Goal: Information Seeking & Learning: Learn about a topic

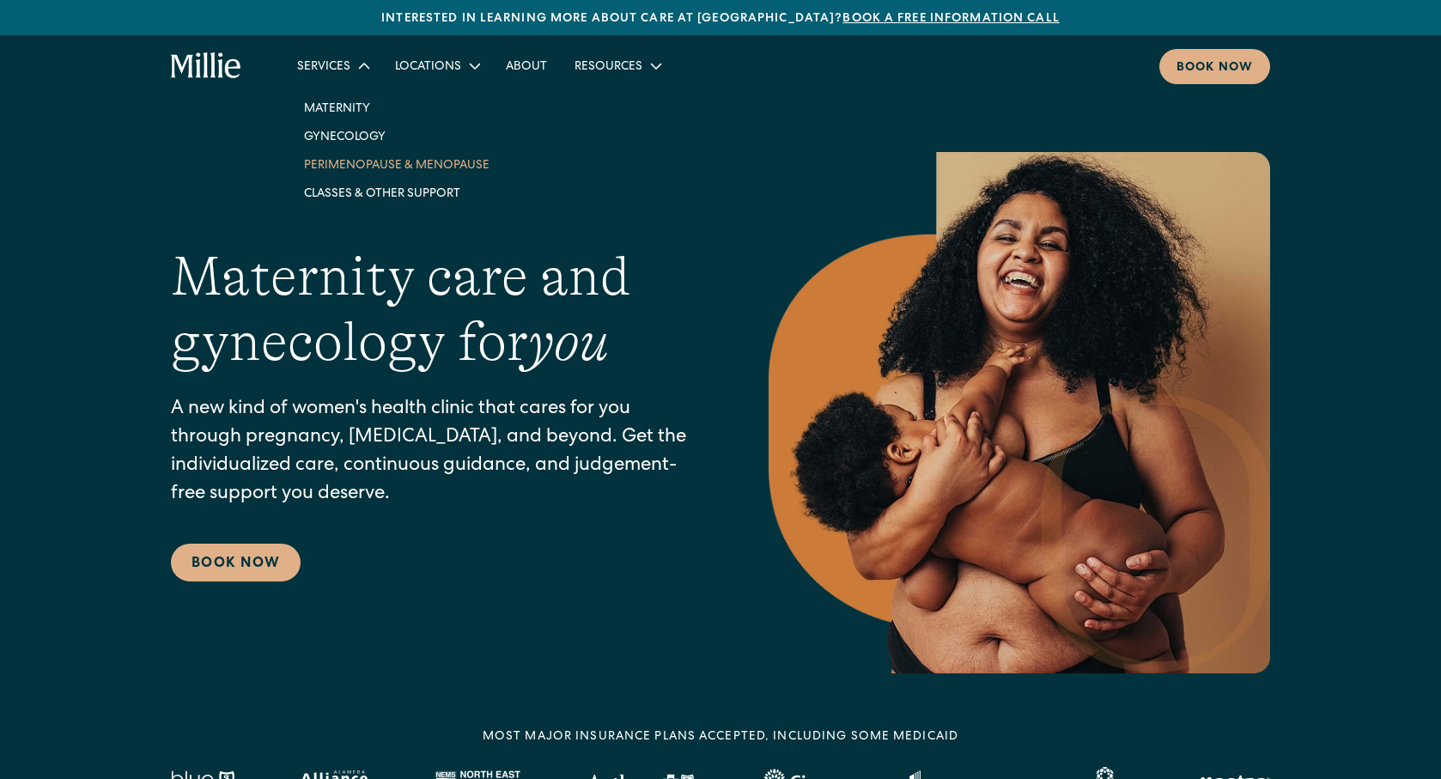
click at [362, 171] on link "Perimenopause & Menopause" at bounding box center [396, 164] width 213 height 28
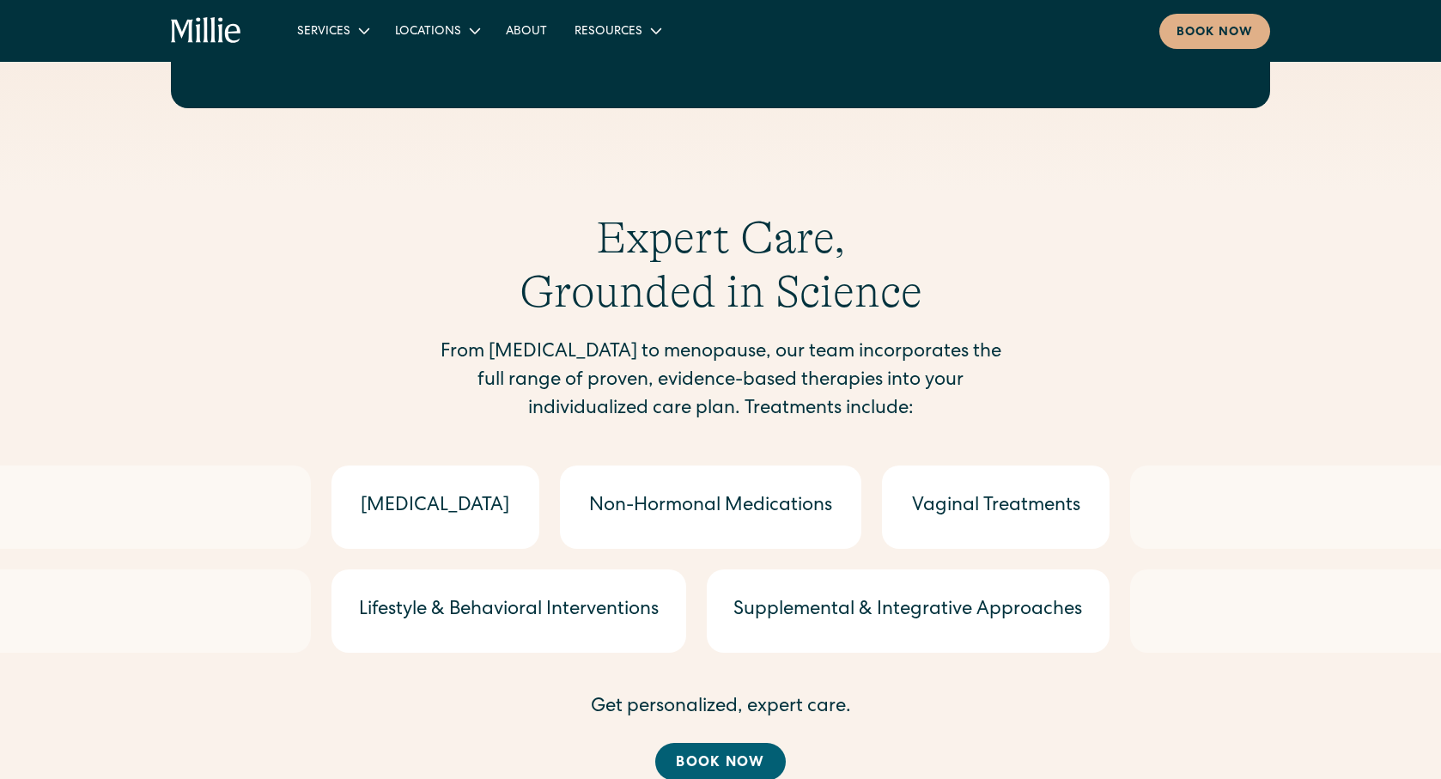
scroll to position [2062, 0]
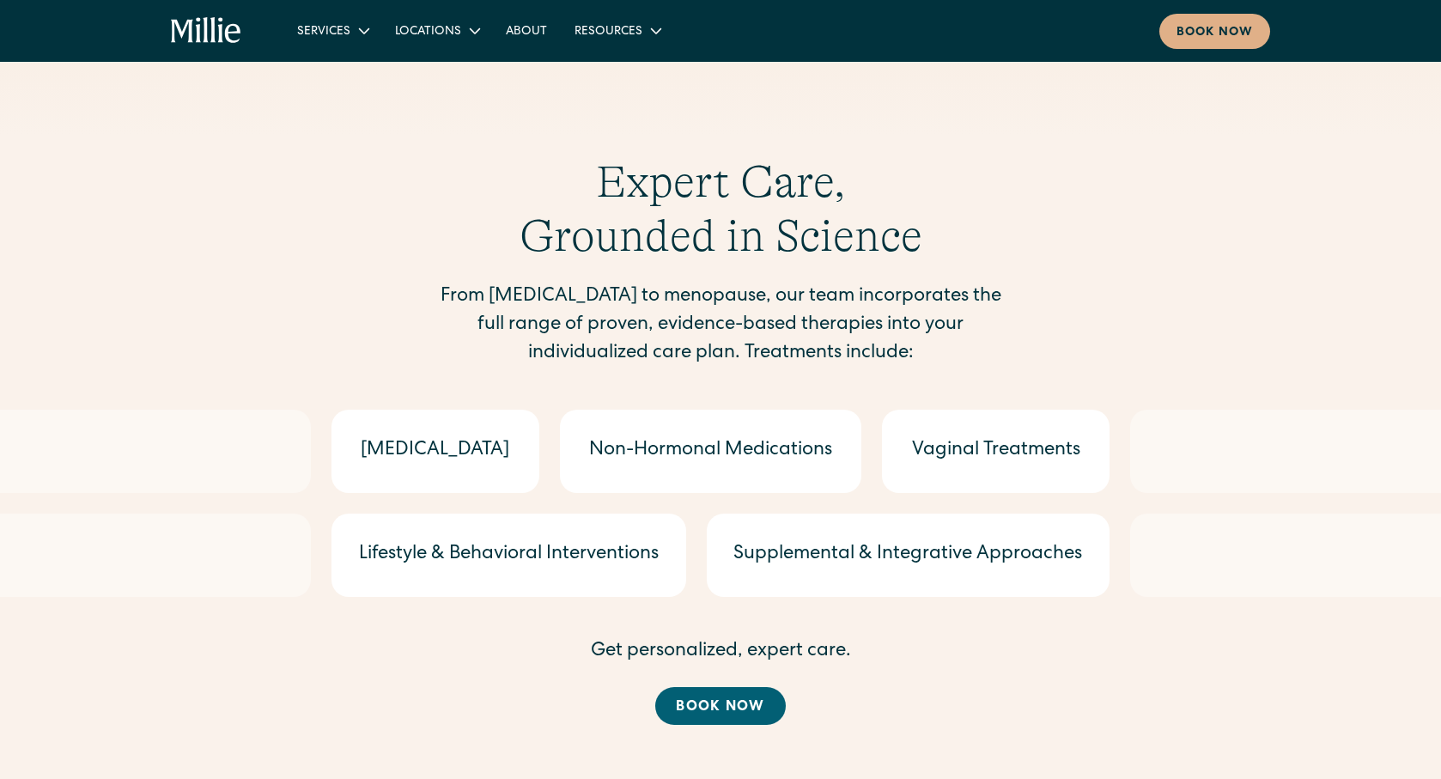
click at [645, 437] on div "Non-Hormonal Medications" at bounding box center [710, 451] width 243 height 28
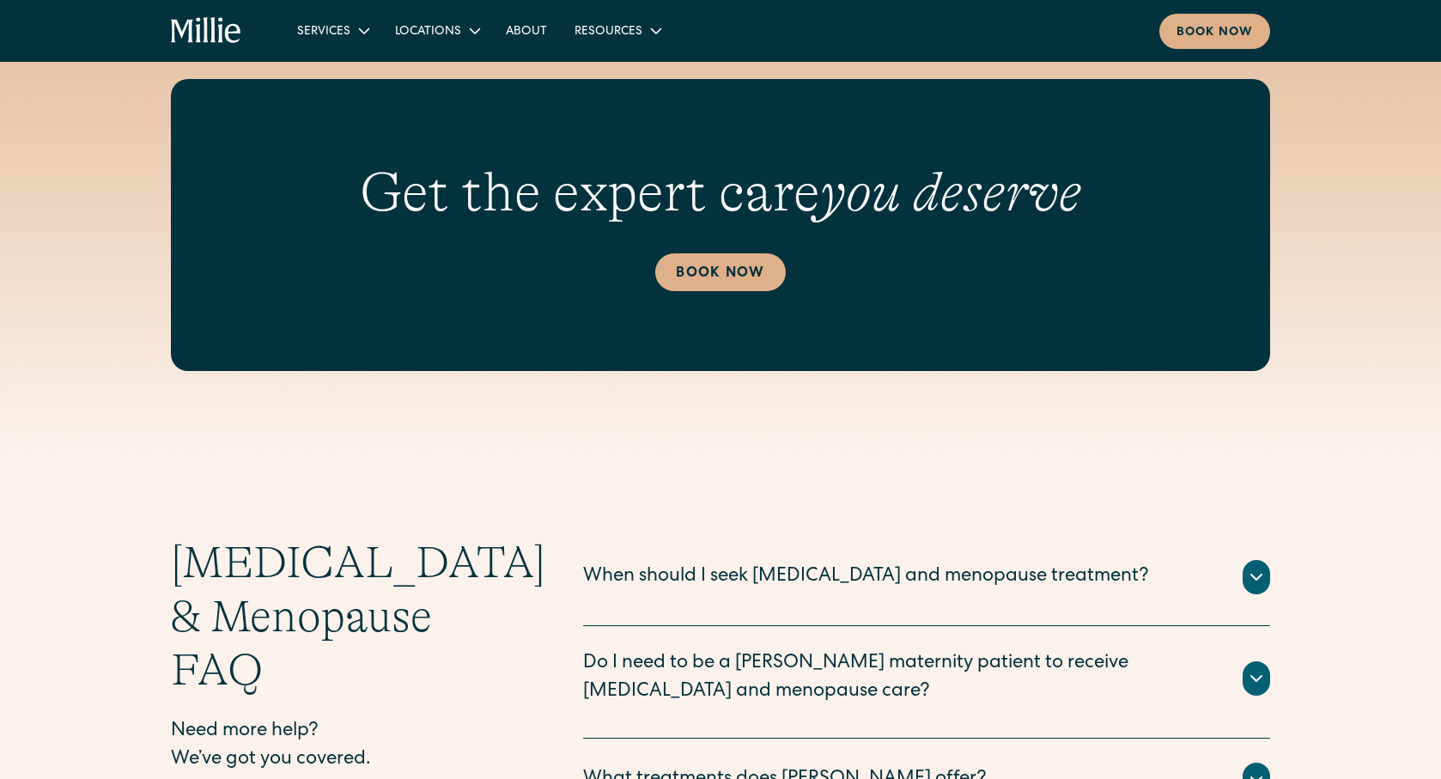
scroll to position [4278, 0]
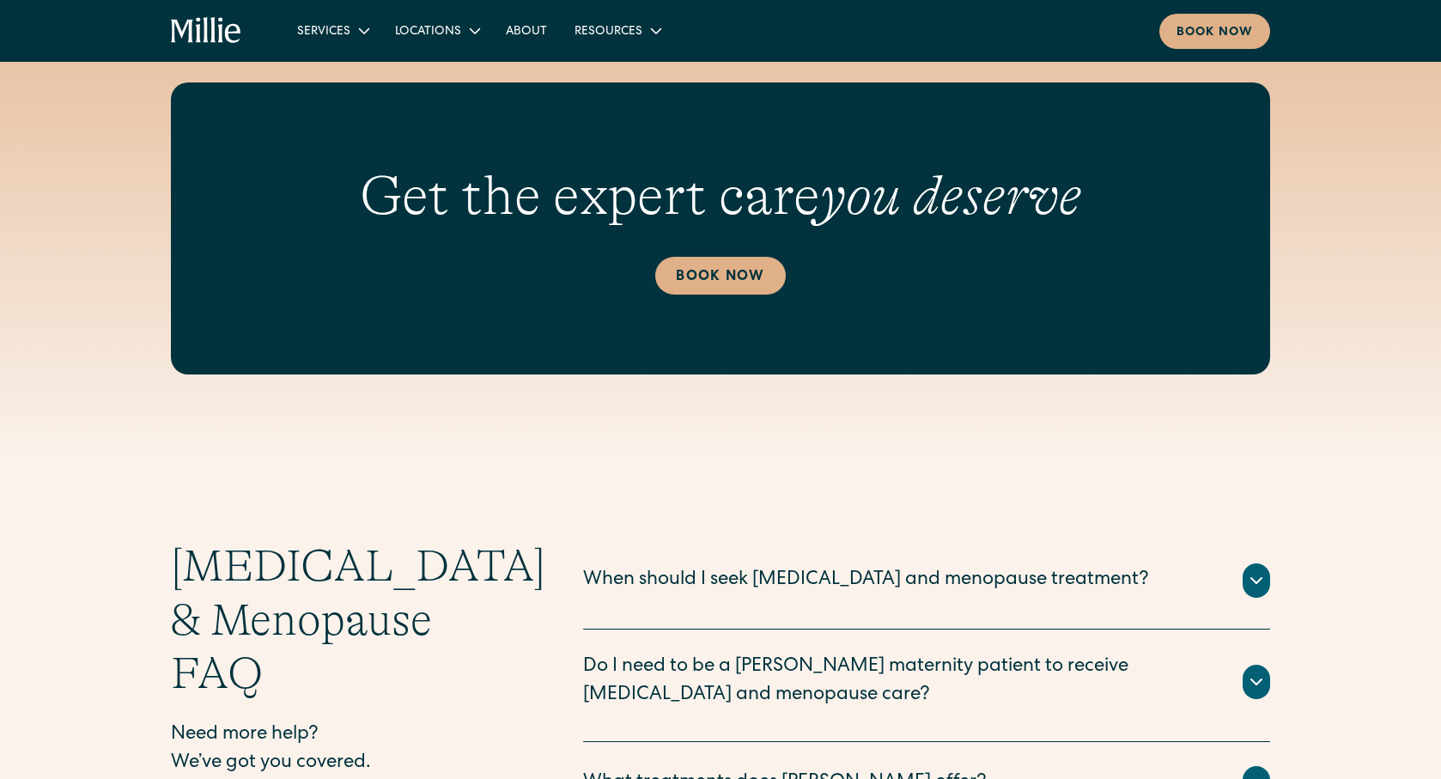
click at [1255, 578] on icon at bounding box center [1257, 580] width 10 height 5
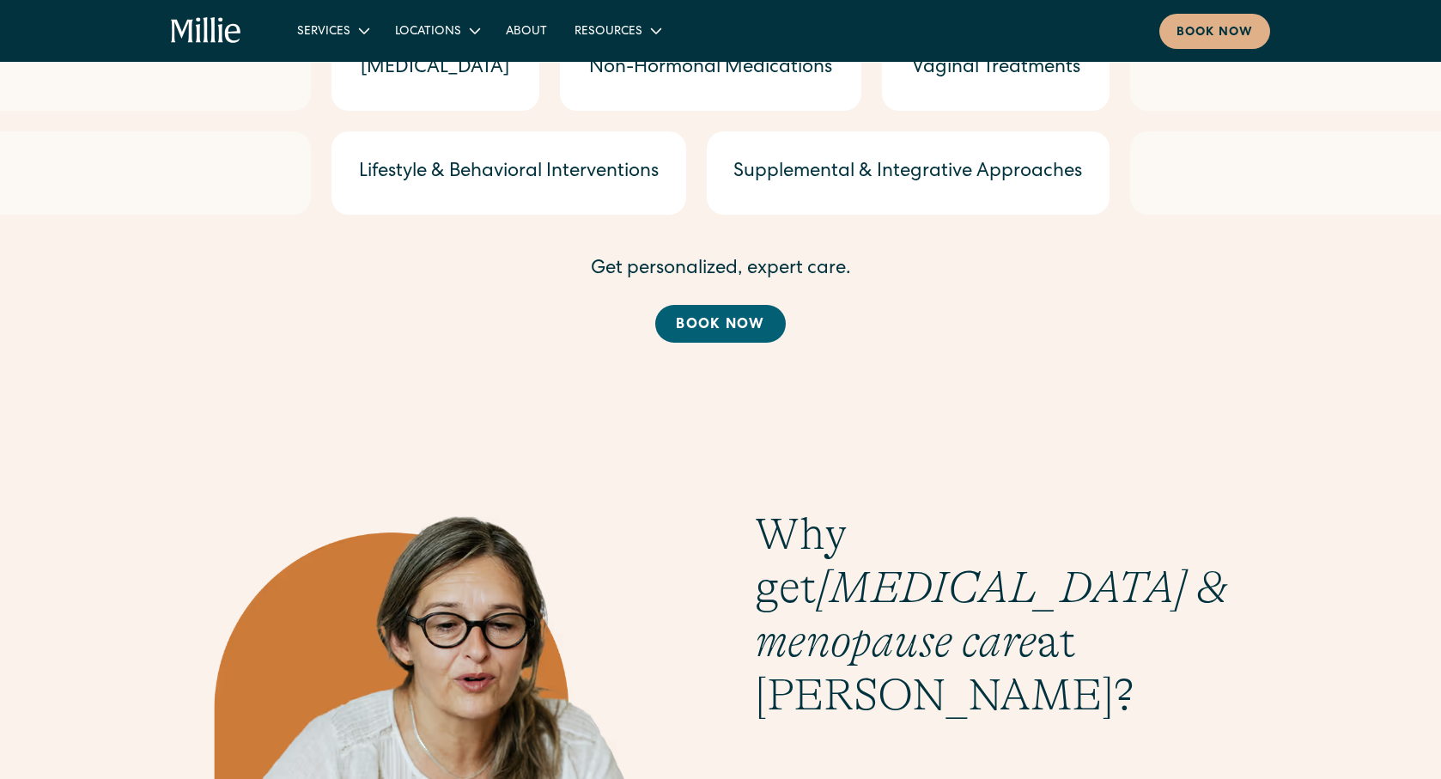
scroll to position [2290, 0]
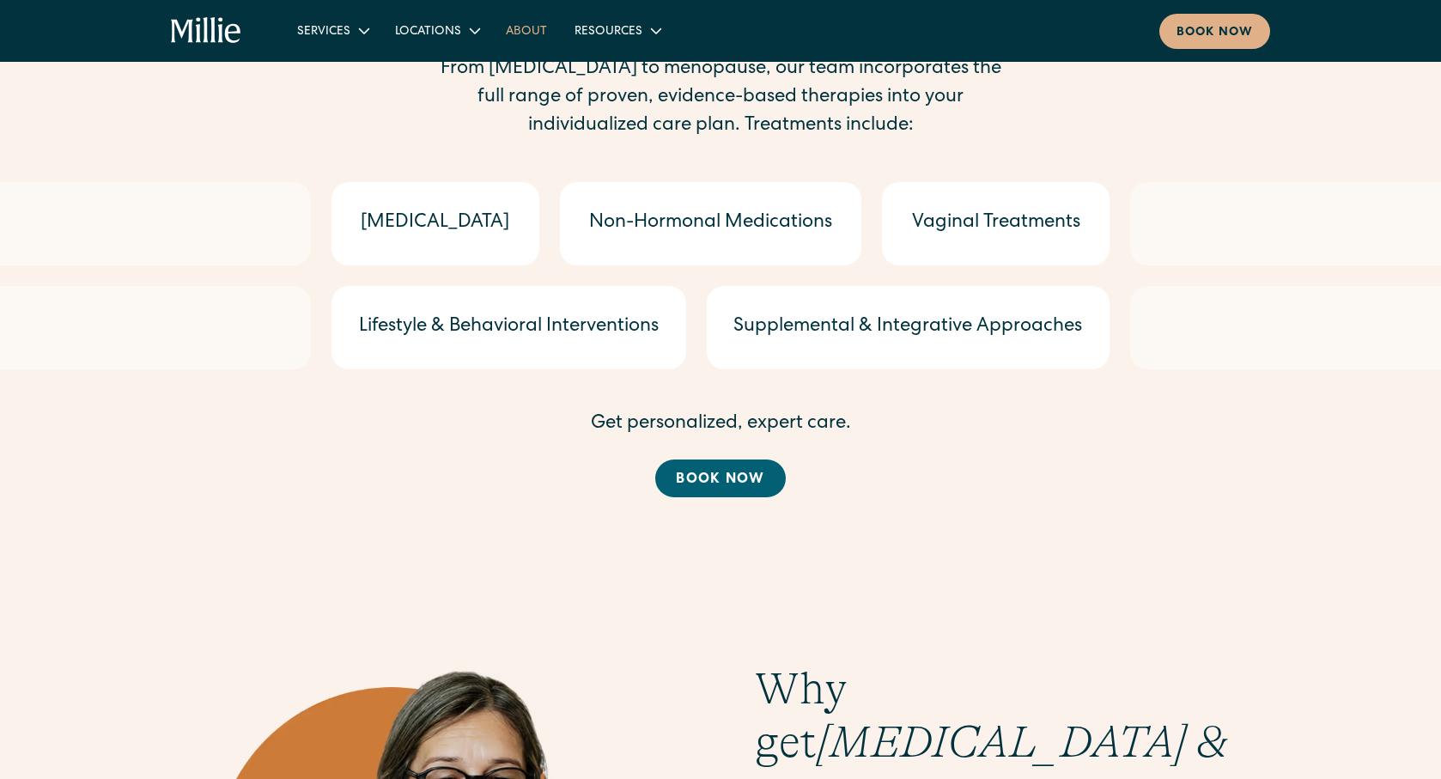
click at [527, 39] on link "About" at bounding box center [526, 30] width 69 height 28
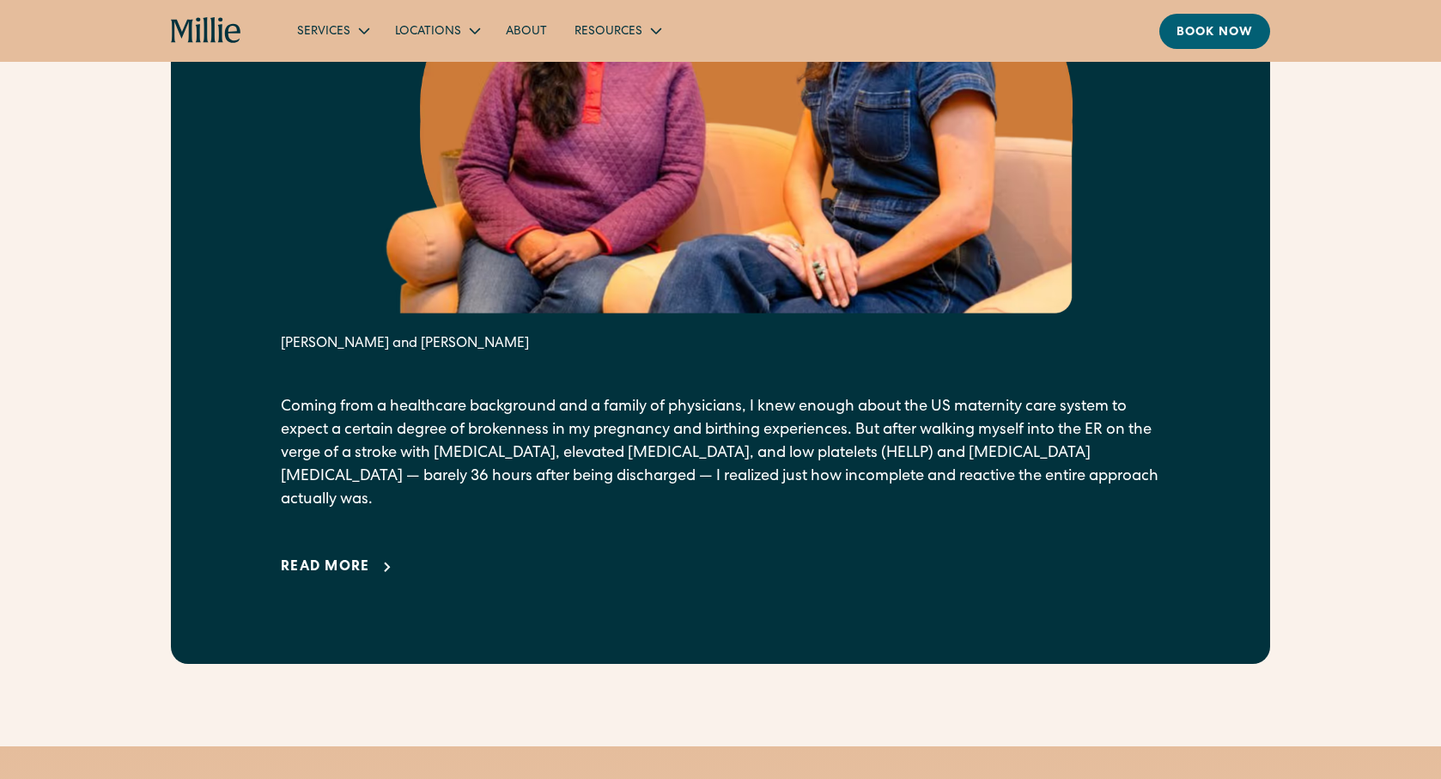
scroll to position [1039, 0]
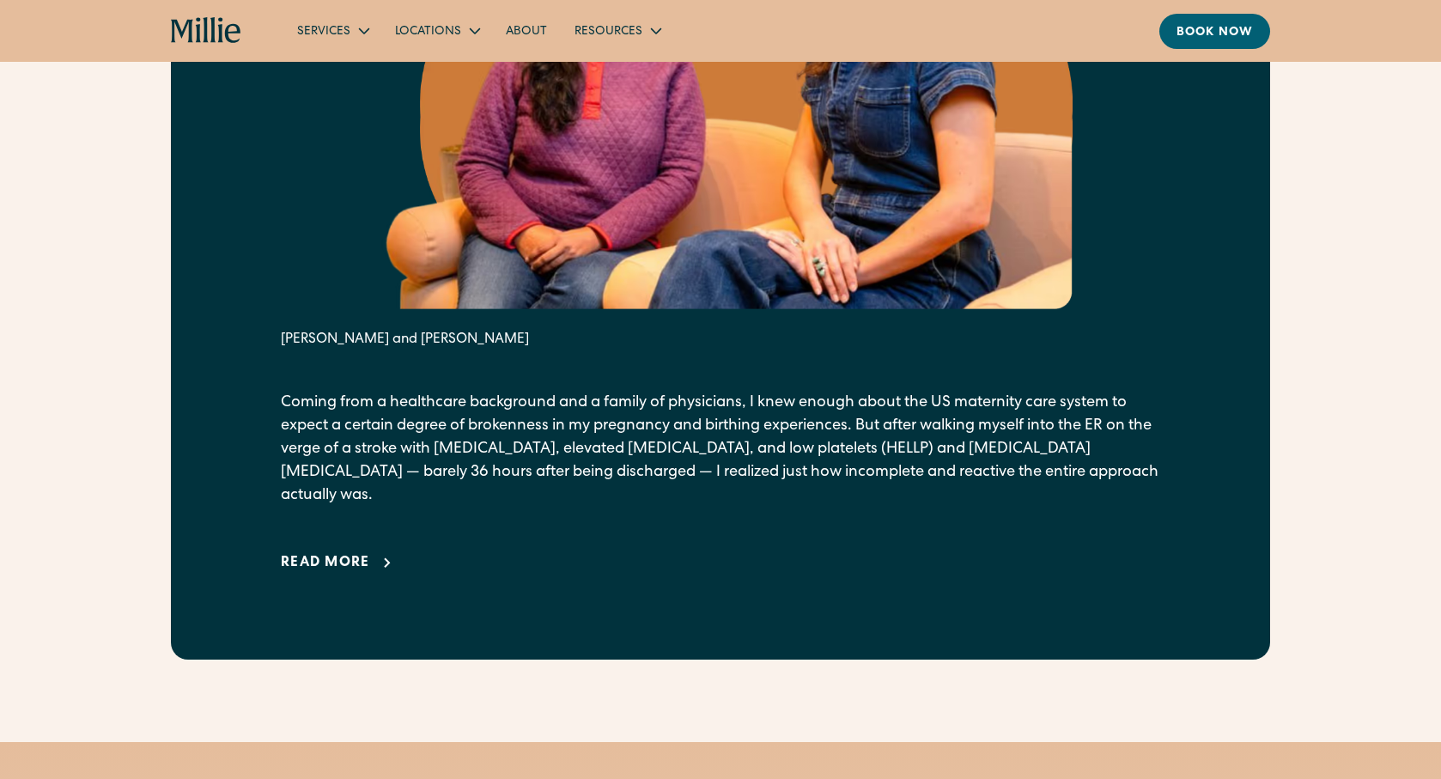
click at [339, 553] on div "Read more" at bounding box center [325, 563] width 89 height 21
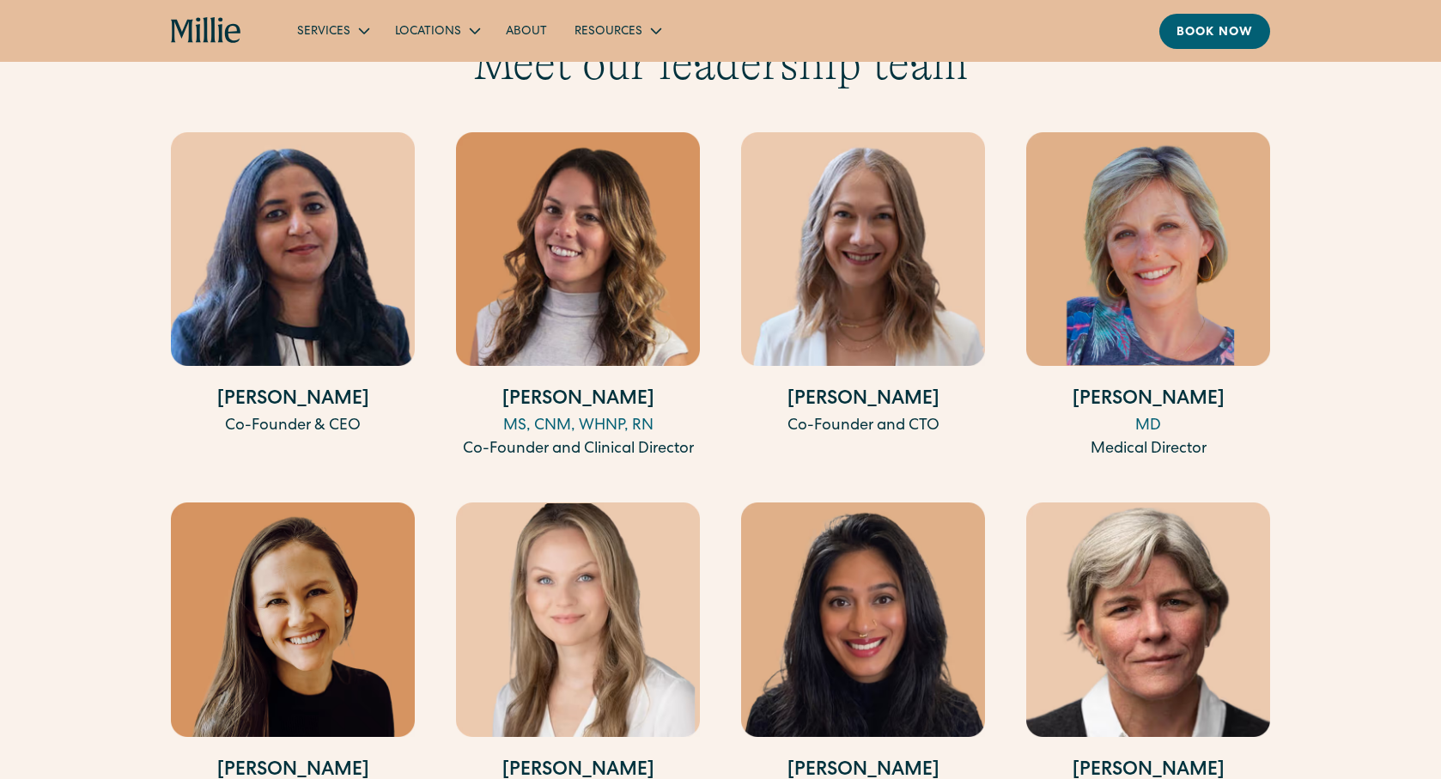
scroll to position [5030, 0]
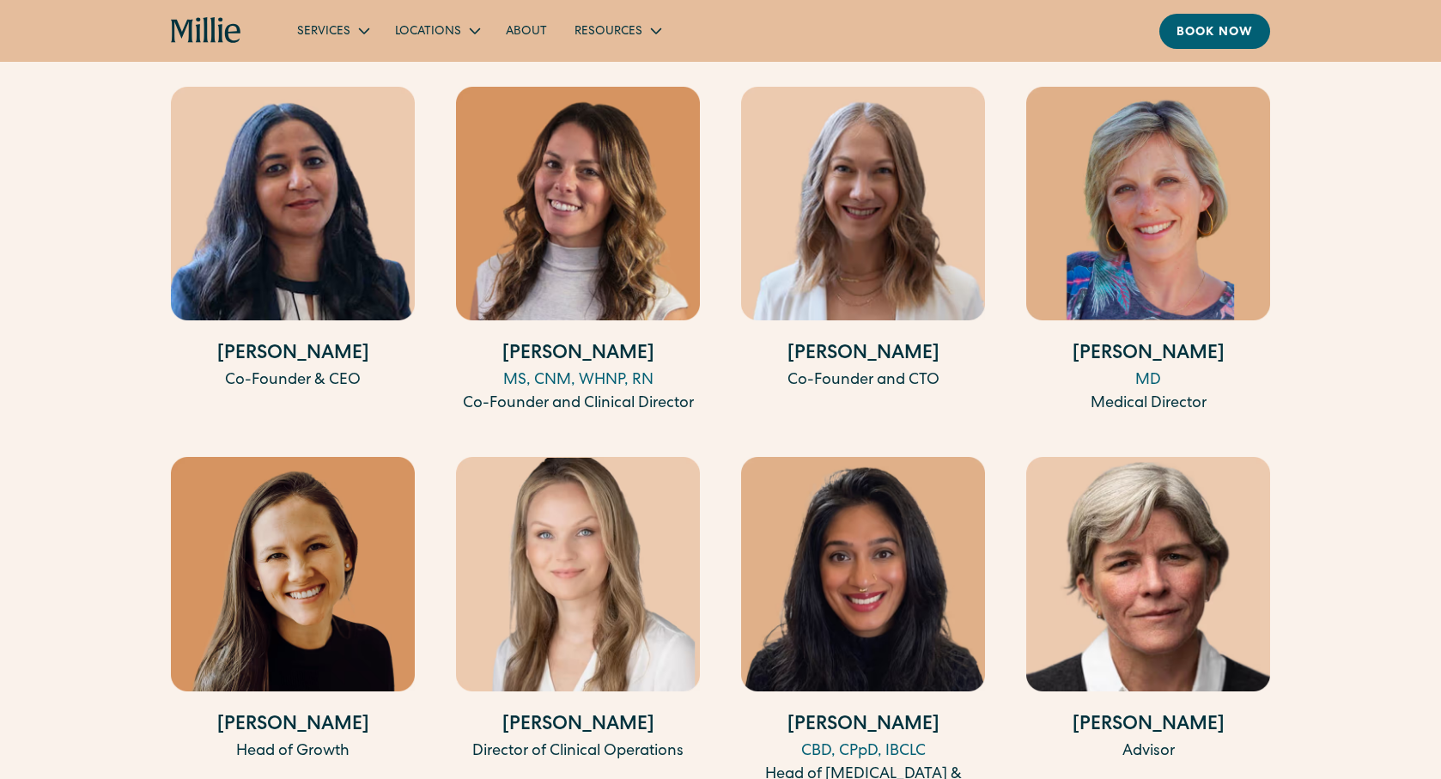
click at [363, 204] on img at bounding box center [293, 204] width 244 height 234
drag, startPoint x: 345, startPoint y: 332, endPoint x: 229, endPoint y: 326, distance: 116.1
click at [229, 341] on h4 "[PERSON_NAME]" at bounding box center [293, 355] width 244 height 28
copy h4 "[PERSON_NAME]"
drag, startPoint x: 525, startPoint y: 326, endPoint x: 639, endPoint y: 334, distance: 114.5
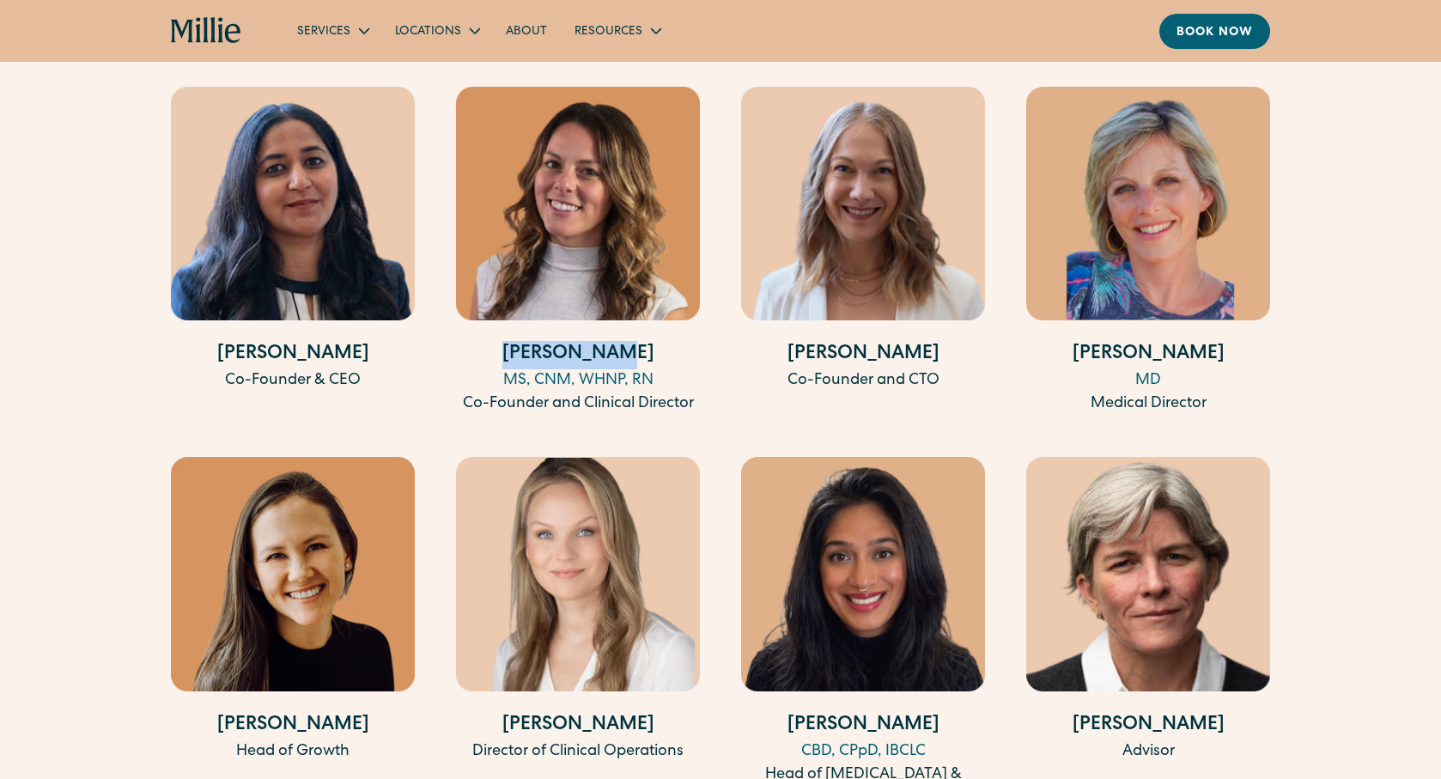
click at [639, 341] on h4 "[PERSON_NAME]" at bounding box center [578, 355] width 244 height 28
copy h4 "[PERSON_NAME]"
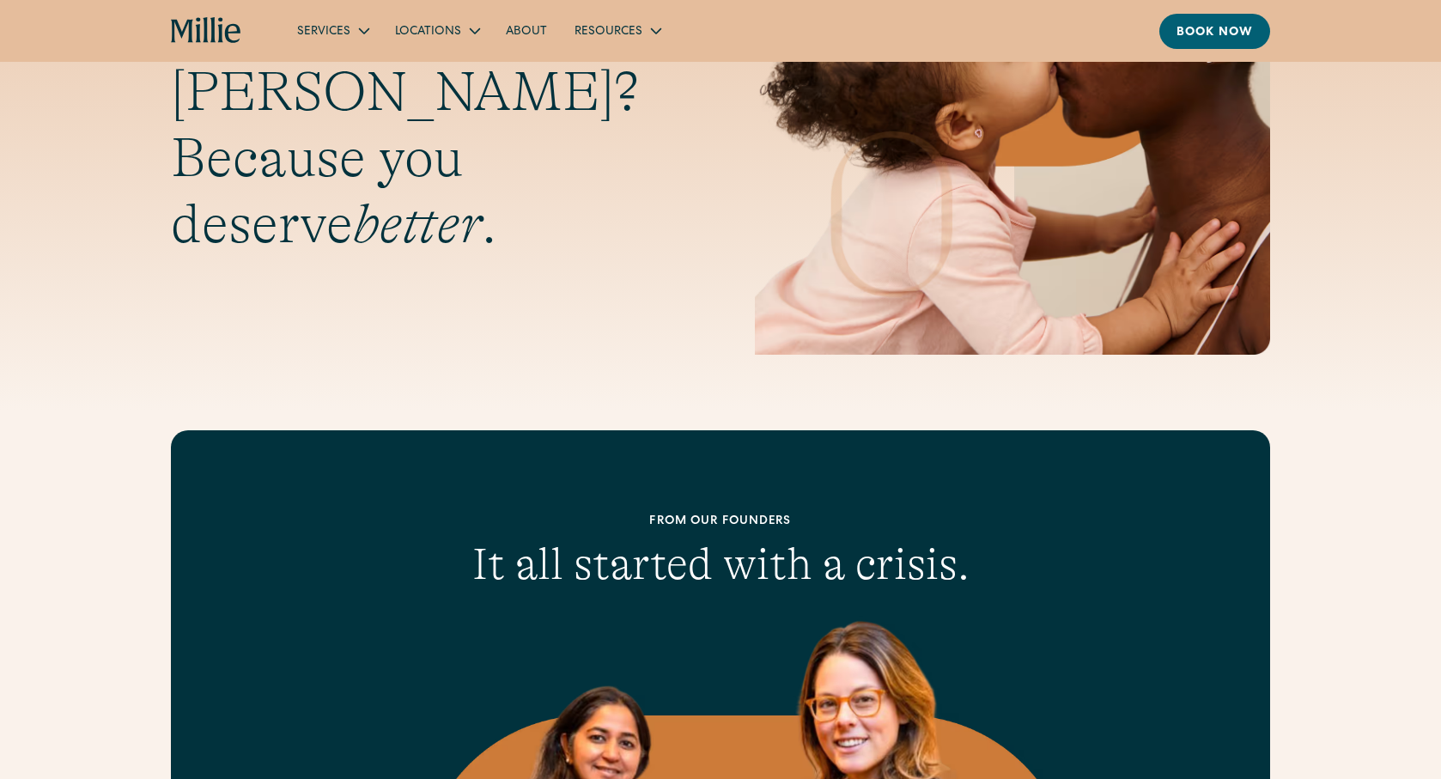
scroll to position [0, 0]
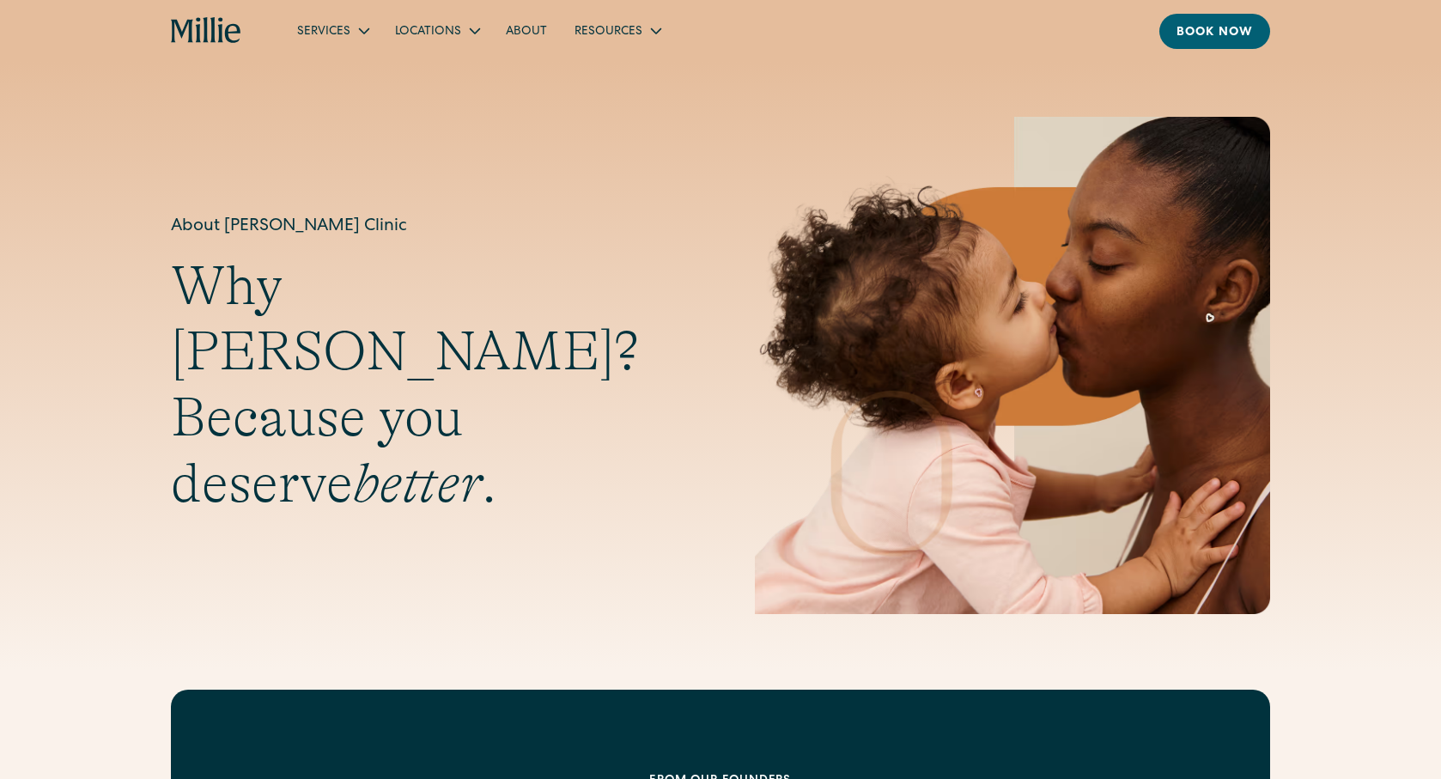
click at [282, 406] on h2 "Why [PERSON_NAME]? Because you deserve better ." at bounding box center [428, 385] width 515 height 264
click at [221, 40] on icon "home" at bounding box center [220, 29] width 5 height 25
